Goal: Information Seeking & Learning: Learn about a topic

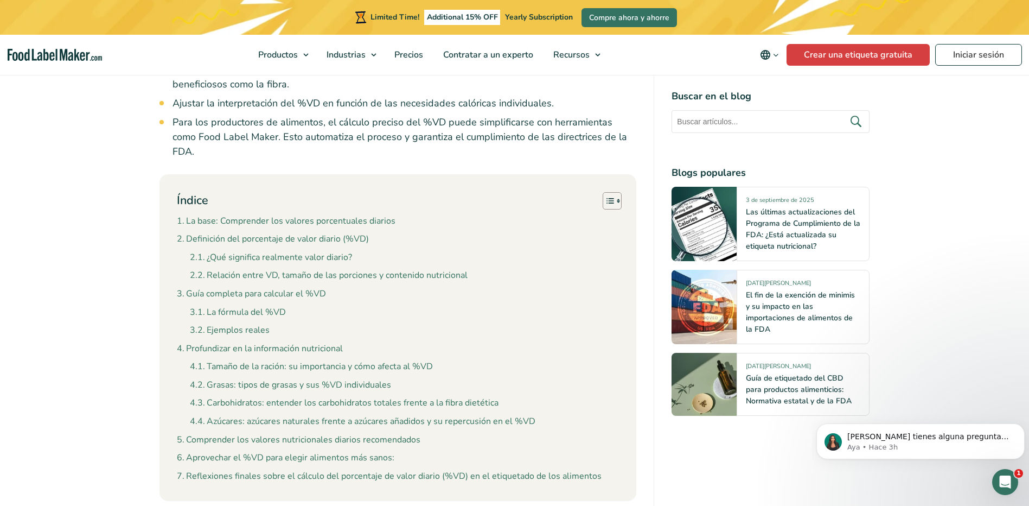
scroll to position [1053, 0]
click at [374, 266] on link "Relación entre VD, tamaño de las porciones y contenido nutricional" at bounding box center [329, 273] width 278 height 14
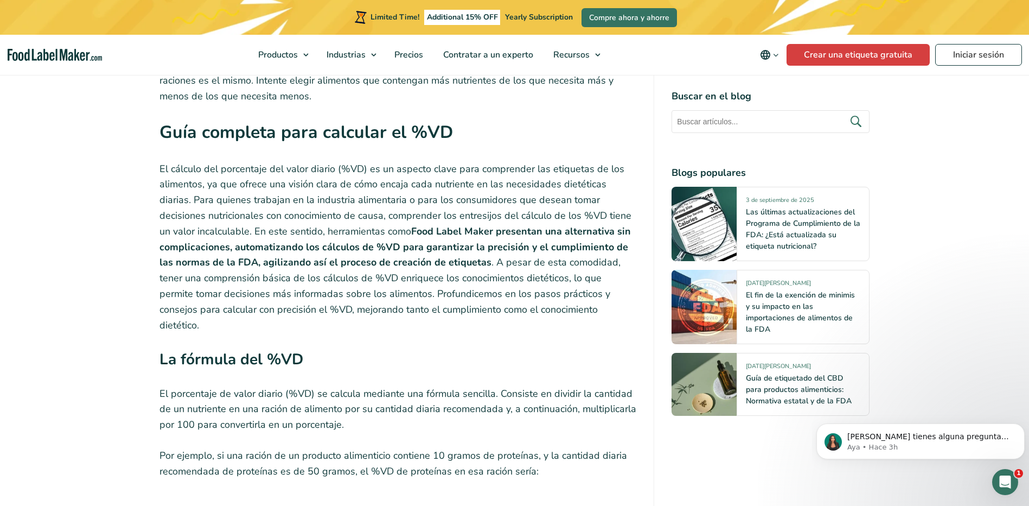
scroll to position [3047, 0]
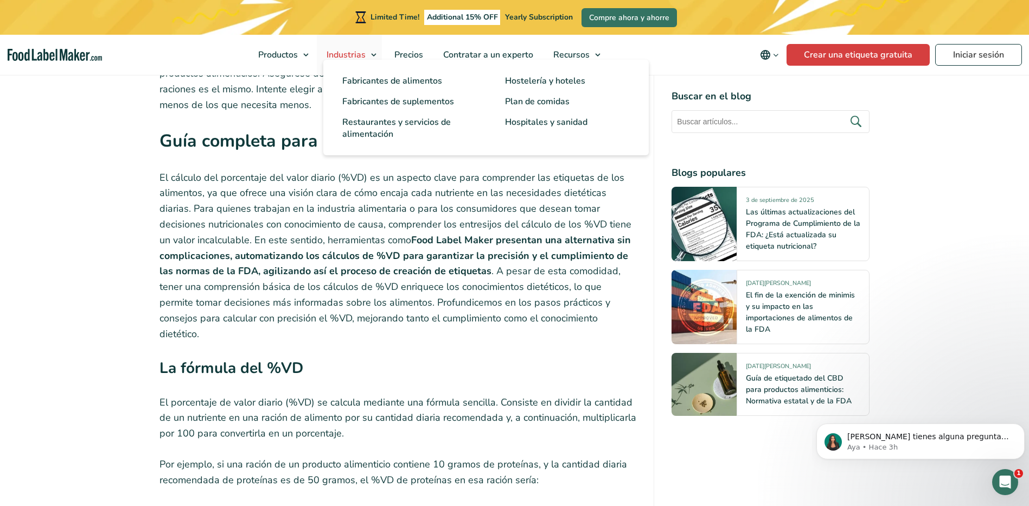
click at [373, 56] on link "Industrias" at bounding box center [349, 55] width 65 height 40
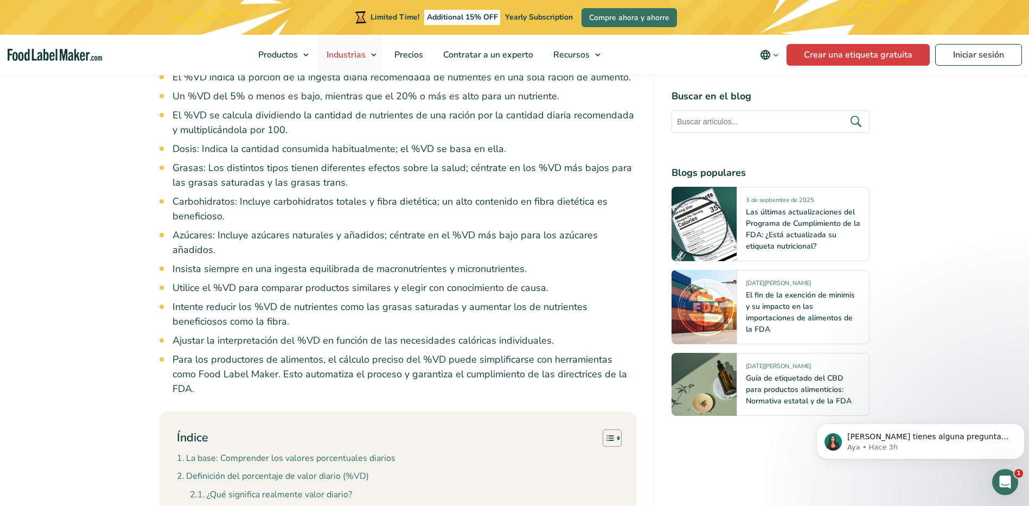
scroll to position [868, 0]
